Goal: Find specific page/section: Find specific page/section

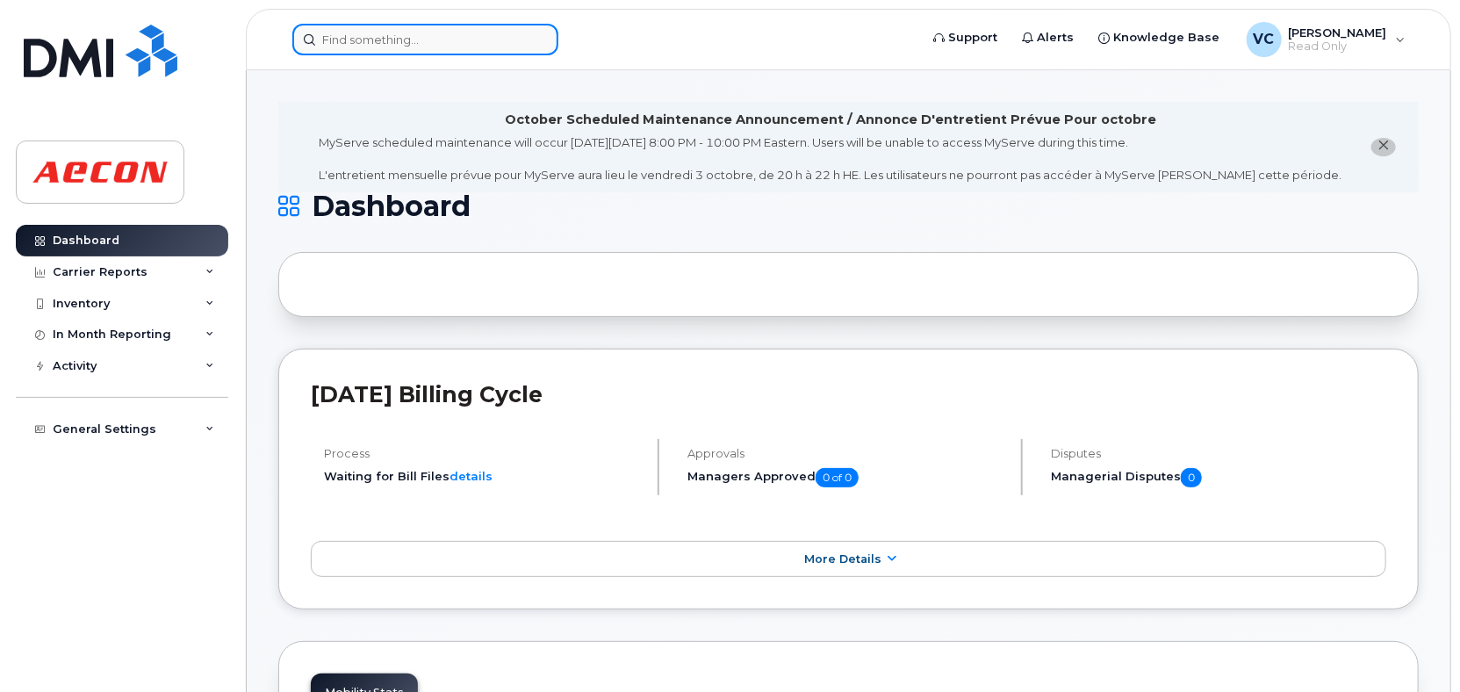
click at [421, 40] on input at bounding box center [425, 40] width 266 height 32
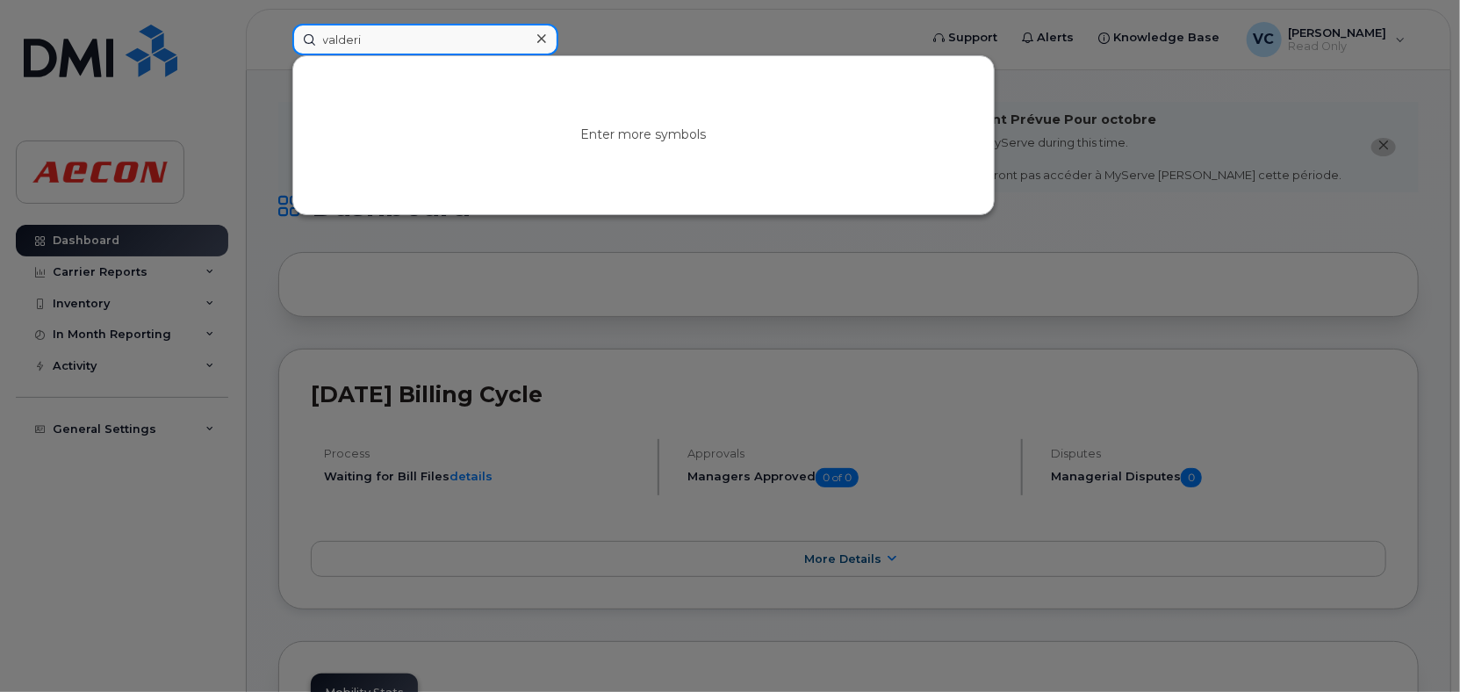
type input "valderi"
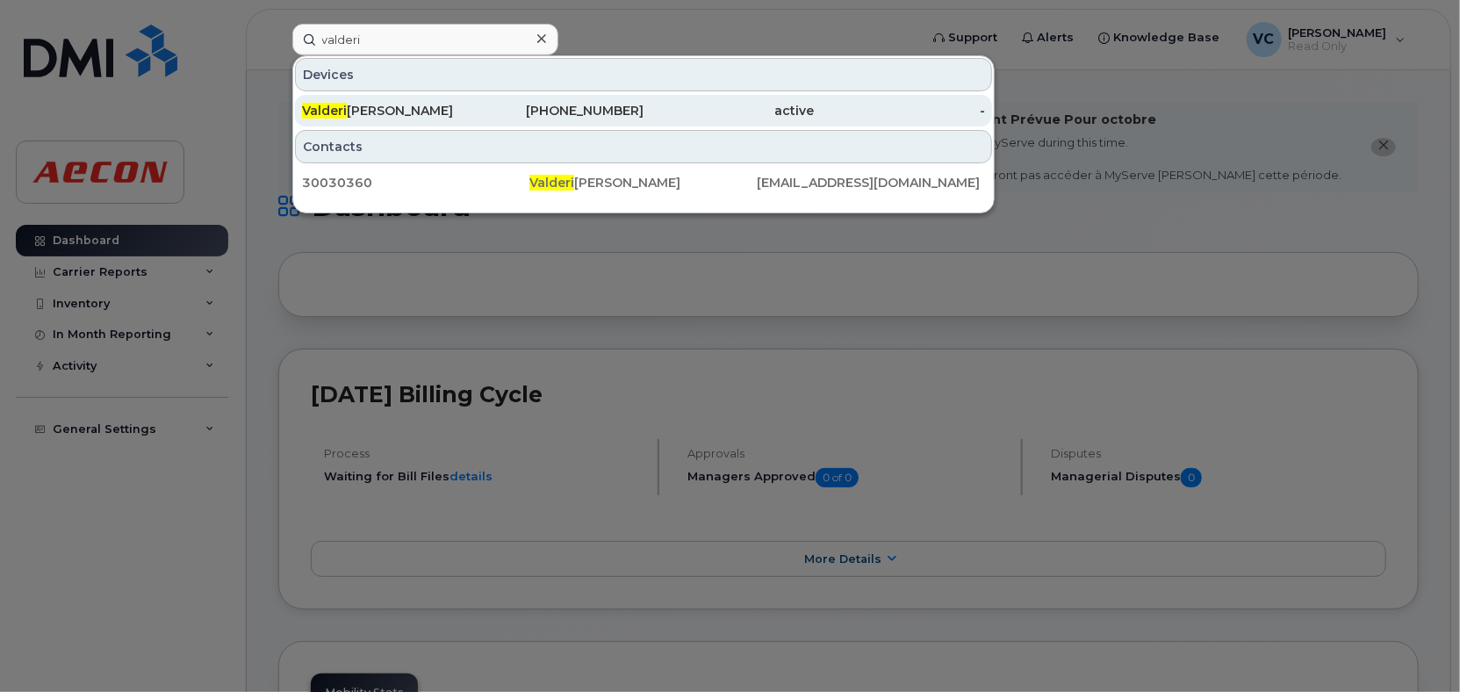
click at [444, 104] on div "Valderi Cordeiro" at bounding box center [387, 111] width 171 height 18
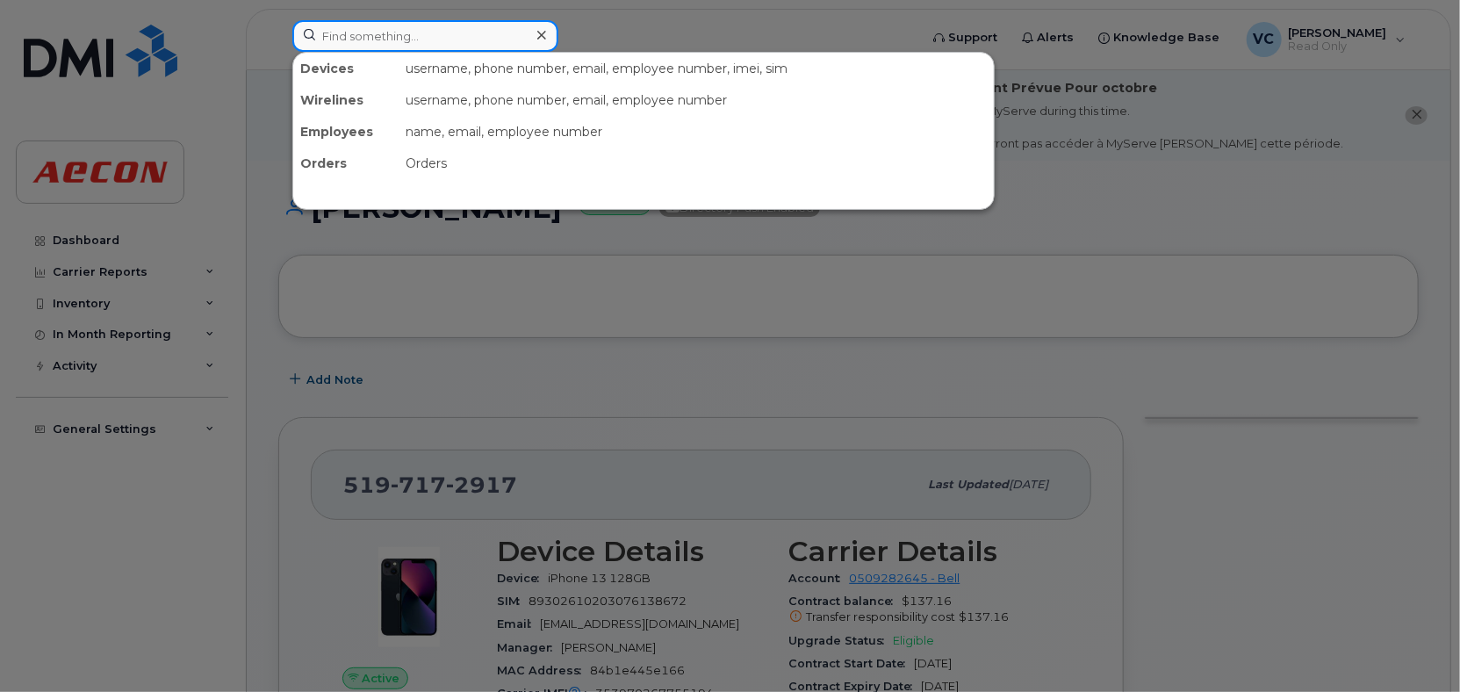
click at [371, 38] on input at bounding box center [425, 36] width 266 height 32
click at [377, 40] on input at bounding box center [425, 36] width 266 height 32
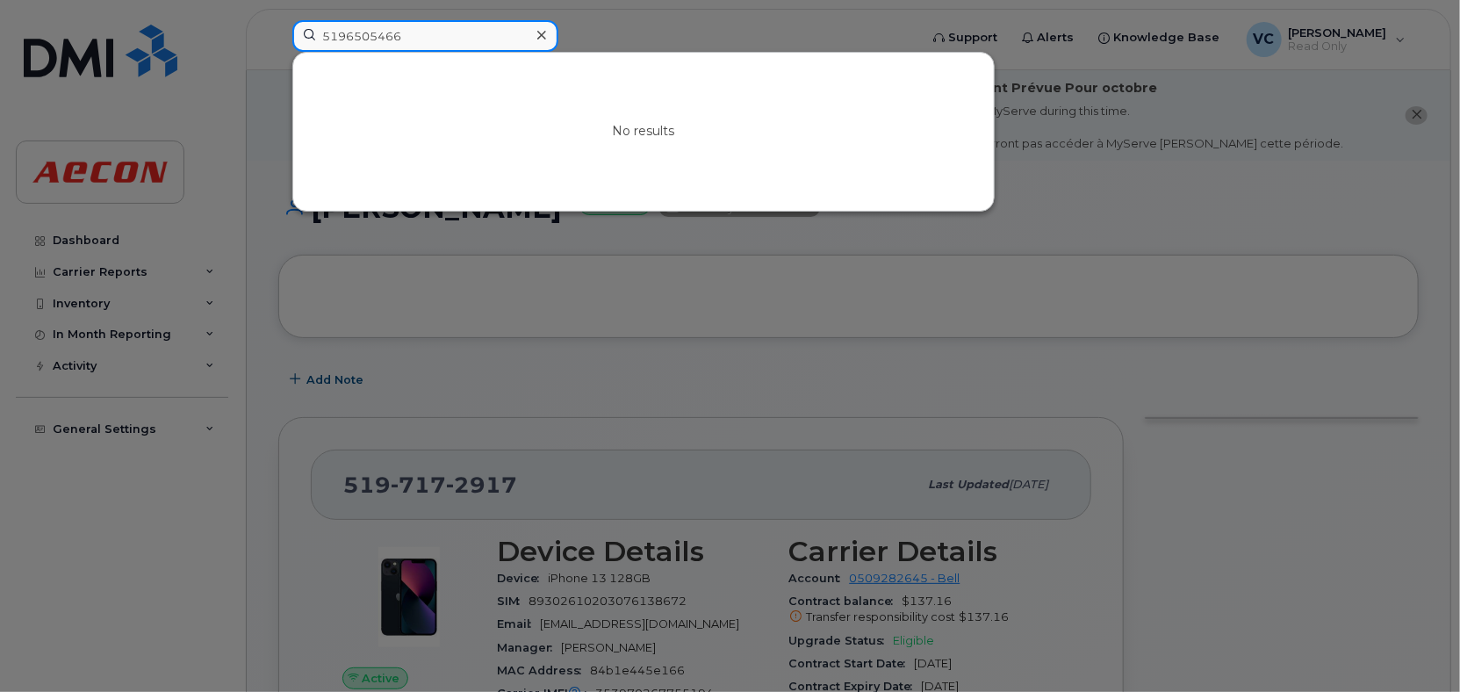
type input "5196505466"
